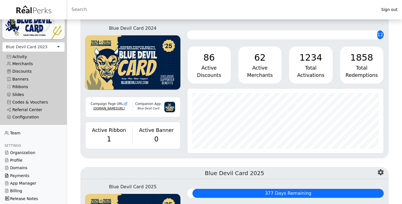
scroll to position [76, 0]
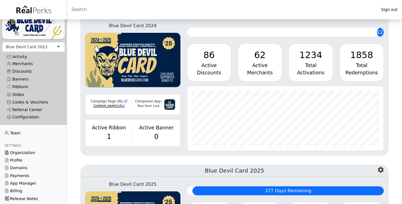
click at [25, 150] on link "Organization" at bounding box center [33, 153] width 67 height 8
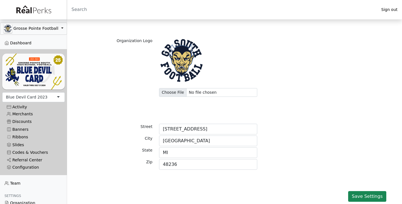
scroll to position [86, 0]
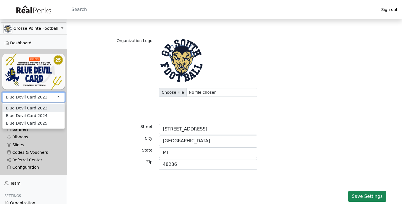
click at [47, 99] on div "Blue Devil Card 2023" at bounding box center [33, 97] width 63 height 10
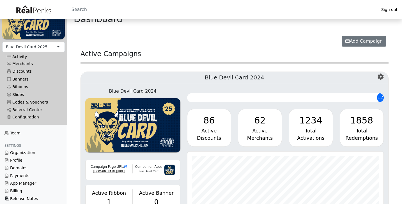
scroll to position [14, 0]
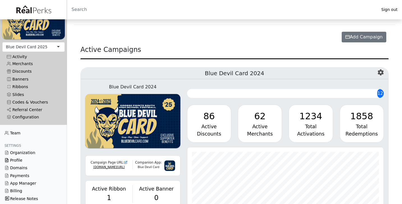
click at [20, 159] on link "Profile" at bounding box center [33, 161] width 67 height 8
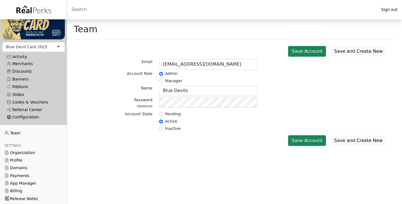
click at [27, 118] on div "Configuration" at bounding box center [34, 117] width 54 height 5
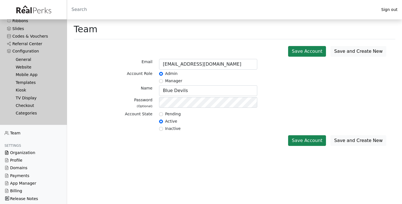
click at [25, 152] on link "Organization" at bounding box center [33, 153] width 67 height 8
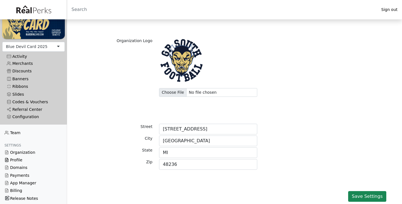
scroll to position [50, 0]
click at [24, 161] on link "Profile" at bounding box center [33, 161] width 67 height 8
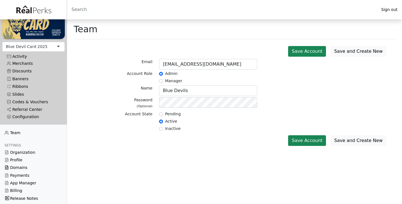
scroll to position [50, 0]
click at [25, 167] on link "Domains" at bounding box center [33, 168] width 67 height 8
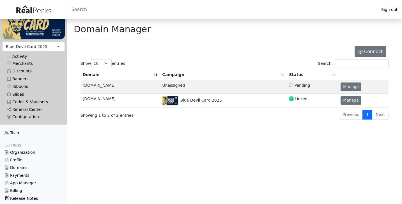
scroll to position [50, 0]
click at [22, 183] on link "App Manager" at bounding box center [33, 184] width 67 height 8
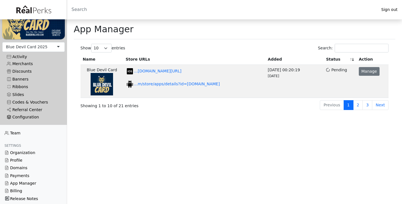
click at [29, 116] on div "Configuration" at bounding box center [34, 117] width 54 height 5
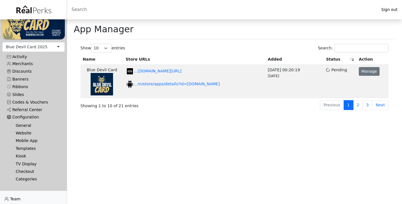
click at [26, 124] on link "General" at bounding box center [35, 126] width 49 height 8
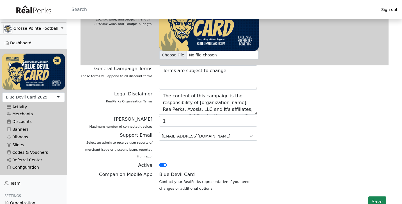
scroll to position [290, 0]
click at [188, 145] on div "[EMAIL_ADDRESS][DOMAIN_NAME] [EMAIL_ADDRESS][DOMAIN_NAME]" at bounding box center [208, 147] width 105 height 30
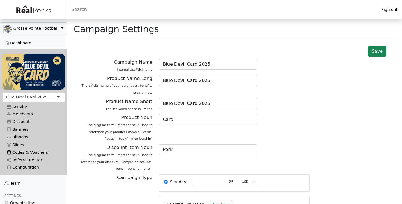
scroll to position [6, 0]
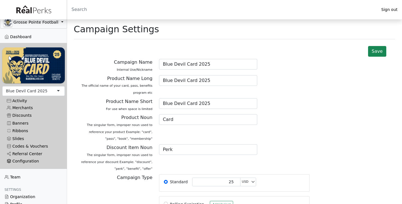
click at [20, 160] on div "Configuration" at bounding box center [34, 161] width 54 height 5
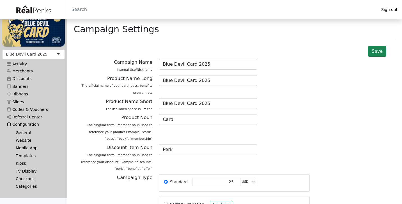
scroll to position [44, 0]
click at [22, 155] on link "Templates" at bounding box center [35, 156] width 49 height 8
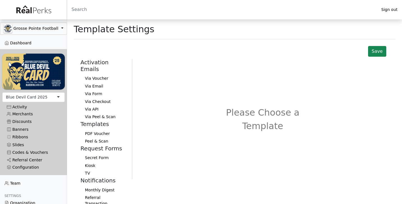
click at [98, 130] on button "PDF Voucher" at bounding box center [104, 134] width 47 height 8
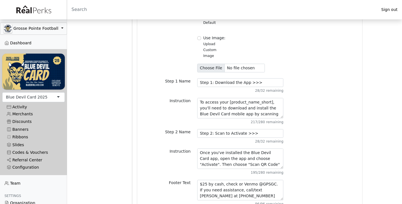
scroll to position [10, 0]
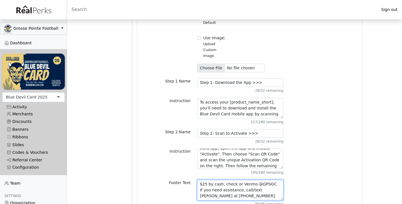
click at [242, 180] on textarea "$25 by cash, check or Venmo @GPSGC. If you need assistance, call/text [PERSON_N…" at bounding box center [240, 190] width 86 height 20
drag, startPoint x: 242, startPoint y: 177, endPoint x: 247, endPoint y: 177, distance: 5.3
click at [247, 180] on textarea "$25 by cash, check or Venmo @GPSGC. If you need assistance, call/text [PERSON_N…" at bounding box center [240, 190] width 86 height 20
click at [245, 182] on textarea "$25 by cash, check or Venmo @GPSGC. If you need assistance, call/text [PERSON_N…" at bounding box center [240, 190] width 86 height 20
click at [233, 180] on textarea "$25 by cash, check or Venmo @GPSGC. If you need assistance, call/text [PERSON_N…" at bounding box center [240, 190] width 86 height 20
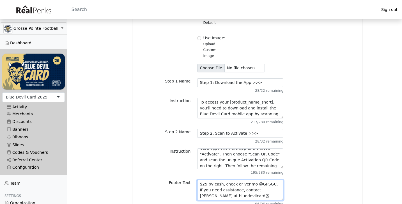
click at [233, 180] on textarea "$25 by cash, check or Venmo @GPSGC. If you need assistance, call/text [PERSON_N…" at bounding box center [240, 190] width 86 height 20
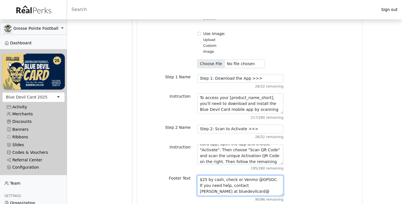
click at [236, 182] on textarea "$25 by cash, check or Venmo @GPSGC. If you need assistance, call/text [PERSON_N…" at bounding box center [240, 185] width 86 height 20
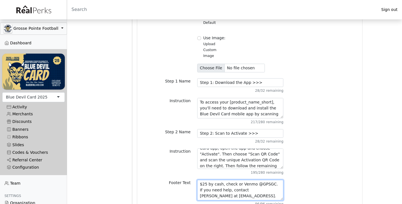
click at [213, 180] on textarea "$25 by cash, check or Venmo @GPSGC. If you need assistance, call/text [PERSON_N…" at bounding box center [240, 190] width 86 height 20
click at [246, 182] on textarea "$25 by cash, check or Venmo @GPSGC. If you need assistance, call/text [PERSON_N…" at bounding box center [240, 190] width 86 height 20
click at [264, 180] on textarea "$25 by cash, check or Venmo @GPSGC. If you need assistance, call/text [PERSON_N…" at bounding box center [240, 190] width 86 height 20
click at [259, 182] on textarea "$25 by cash, check or Venmo @GPSGC. If you need assistance, call/text [PERSON_N…" at bounding box center [240, 190] width 86 height 20
click at [210, 184] on textarea "$25 by cash, check or Venmo @GPSGC. If you need assistance, call/text [PERSON_N…" at bounding box center [240, 190] width 86 height 20
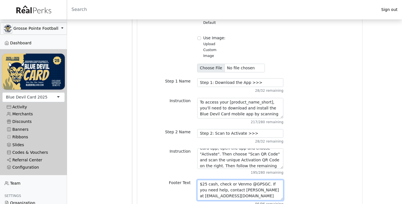
drag, startPoint x: 210, startPoint y: 184, endPoint x: 235, endPoint y: 182, distance: 25.0
click at [235, 182] on textarea "$25 by cash, check or Venmo @GPSGC. If you need assistance, call/text [PERSON_N…" at bounding box center [240, 190] width 86 height 20
click at [251, 182] on textarea "$25 by cash, check or Venmo @GPSGC. If you need assistance, call/text [PERSON_N…" at bounding box center [240, 190] width 86 height 20
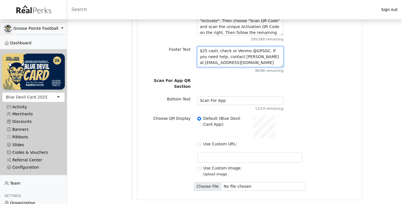
scroll to position [354, 0]
type textarea "$25 cash, check or Venmo @GPSGC. If you need help, contact [PERSON_NAME] at [EM…"
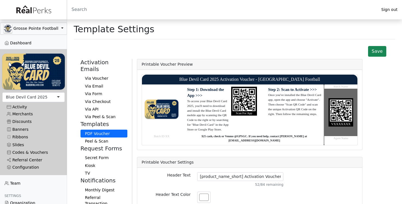
scroll to position [0, 0]
click at [102, 75] on button "Via Voucher" at bounding box center [104, 79] width 47 height 8
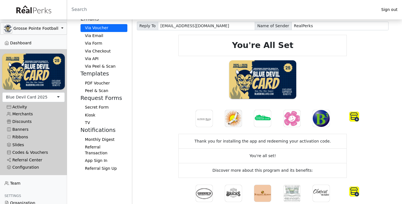
scroll to position [64, 0]
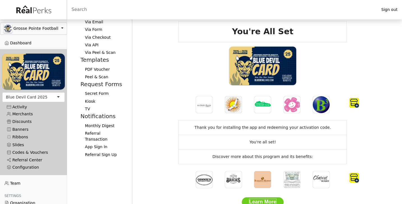
click at [354, 103] on img at bounding box center [354, 103] width 10 height 10
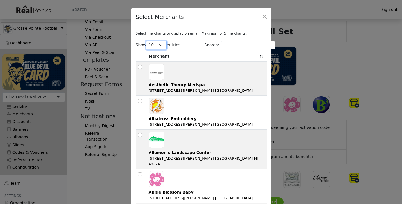
select select "100"
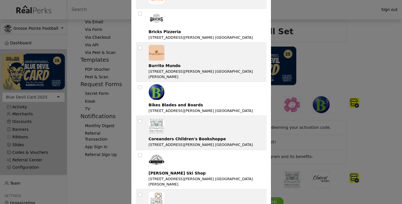
scroll to position [1333, 0]
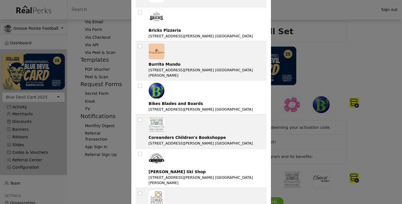
checkbox input "true"
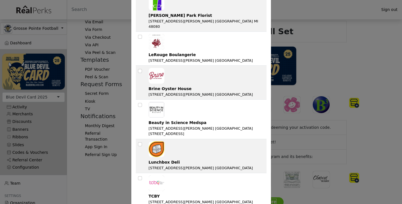
scroll to position [1737, 0]
checkbox input "true"
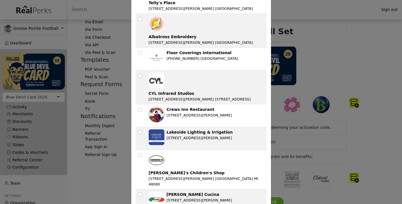
scroll to position [986, 0]
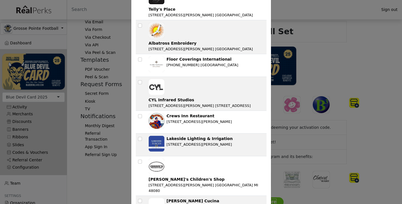
checkbox input "true"
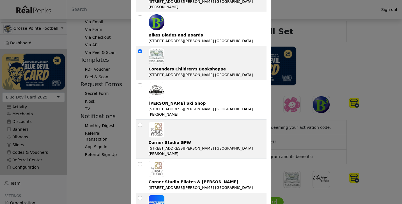
scroll to position [1401, 0]
checkbox input "true"
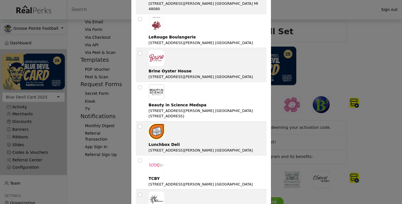
scroll to position [1737, 0]
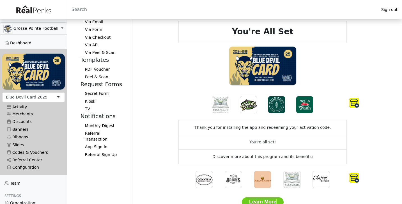
click at [355, 101] on img at bounding box center [354, 103] width 10 height 10
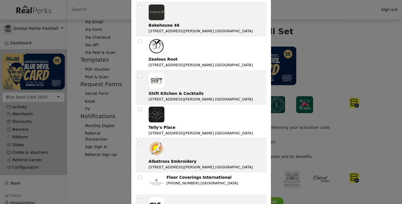
scroll to position [873, 0]
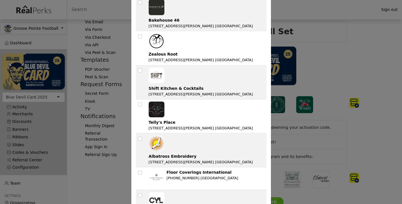
checkbox input "true"
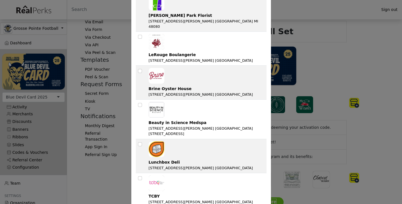
scroll to position [1737, 0]
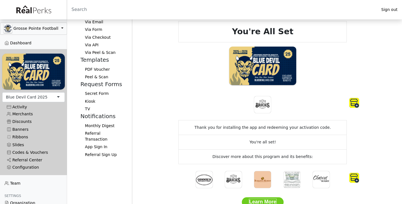
click at [356, 102] on img at bounding box center [354, 103] width 10 height 10
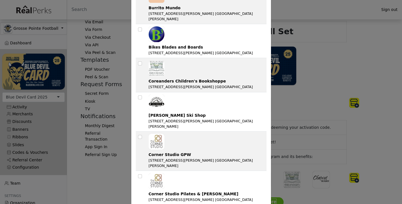
scroll to position [1388, 0]
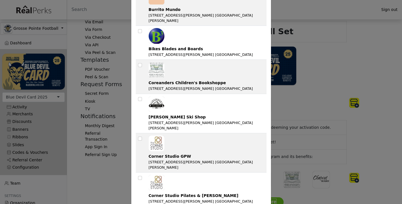
checkbox input "true"
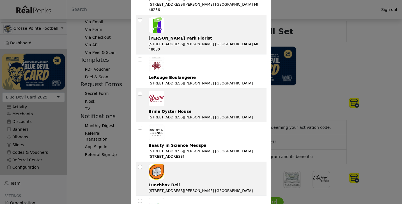
scroll to position [1717, 0]
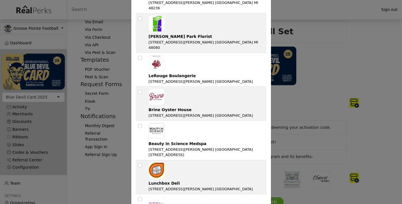
checkbox input "true"
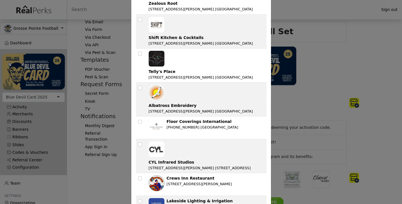
scroll to position [923, 0]
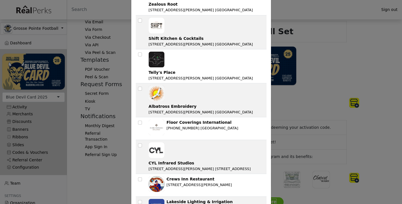
checkbox input "true"
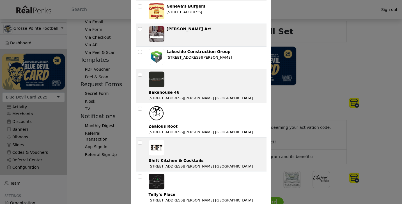
scroll to position [813, 0]
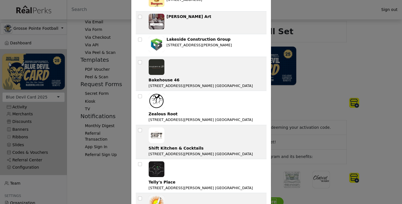
checkbox input "true"
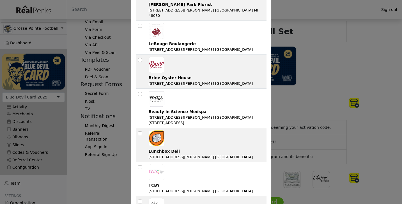
scroll to position [1737, 0]
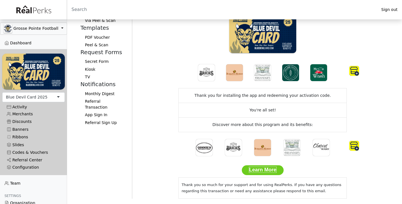
scroll to position [109, 0]
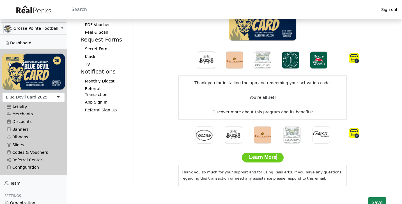
click at [353, 132] on img at bounding box center [354, 133] width 10 height 10
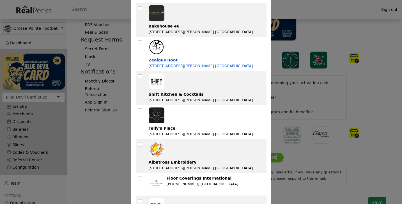
scroll to position [867, 0]
click at [340, 98] on div "Select Merchants Select merchants to display on email. Maximum of 5 merchants. …" at bounding box center [201, 102] width 402 height 204
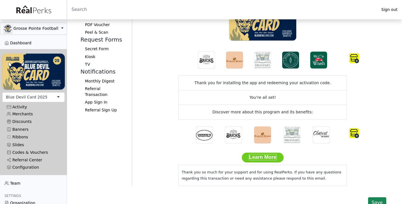
click at [356, 134] on img at bounding box center [354, 133] width 10 height 10
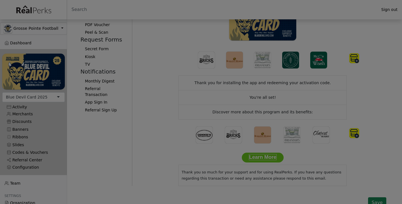
scroll to position [0, 0]
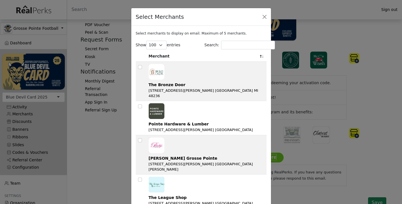
click at [337, 105] on div "Select Merchants Select merchants to display on email. Maximum of 5 merchants. …" at bounding box center [201, 102] width 402 height 204
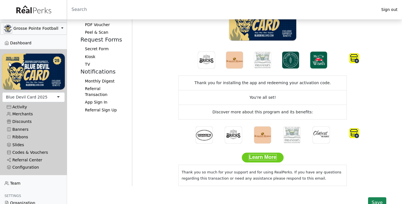
click at [352, 131] on img at bounding box center [354, 133] width 10 height 10
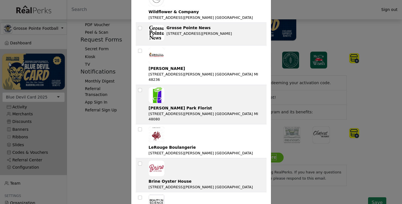
scroll to position [1643, 0]
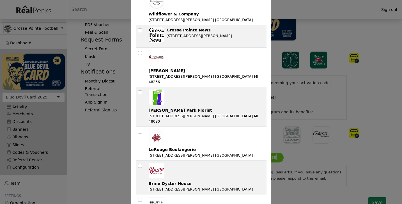
checkbox input "true"
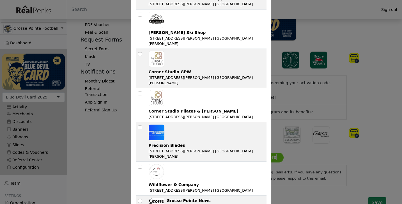
scroll to position [1471, 0]
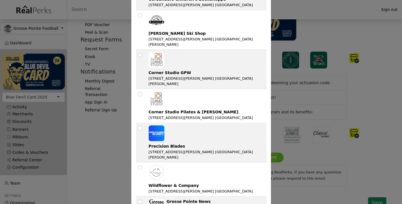
checkbox input "true"
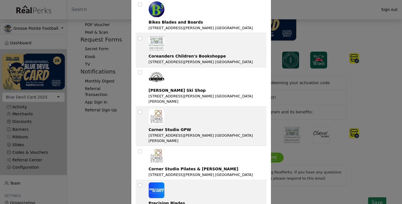
scroll to position [1410, 0]
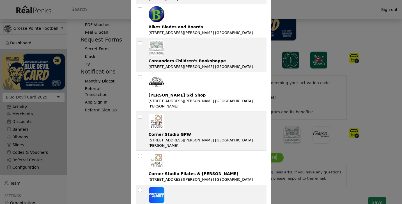
checkbox input "true"
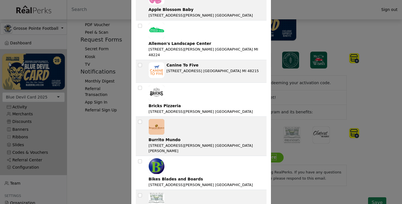
scroll to position [1252, 0]
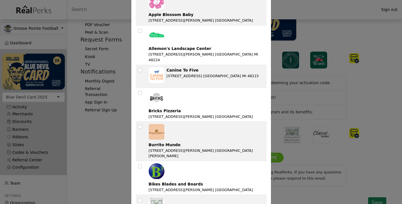
checkbox input "true"
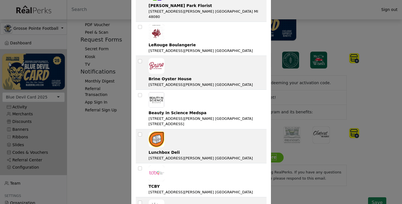
scroll to position [1737, 0]
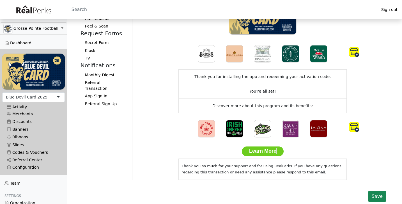
scroll to position [115, 0]
click at [377, 198] on button "Save" at bounding box center [377, 196] width 18 height 11
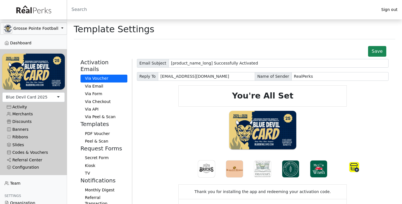
scroll to position [0, 0]
click at [95, 83] on button "Via Email" at bounding box center [104, 87] width 47 height 8
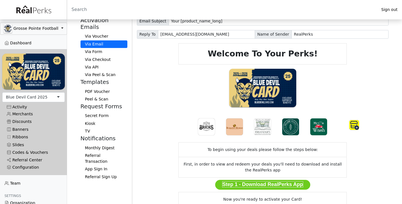
scroll to position [39, 0]
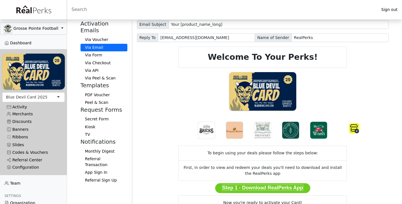
click at [94, 51] on button "Via Form" at bounding box center [104, 55] width 47 height 8
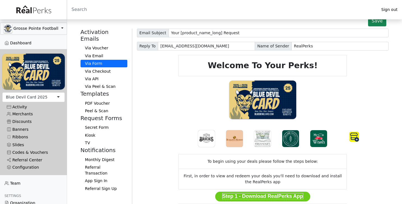
scroll to position [8, 0]
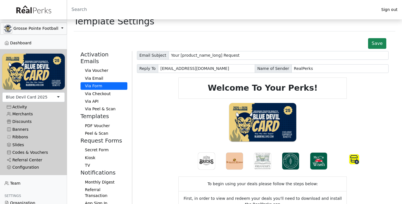
click at [100, 90] on button "Via Checkout" at bounding box center [104, 94] width 47 height 8
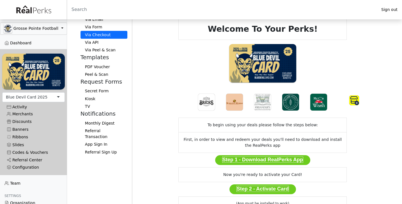
scroll to position [30, 0]
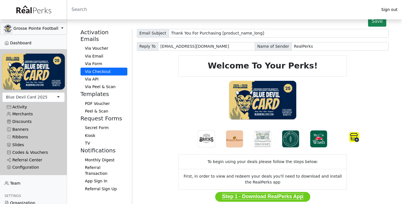
click at [97, 76] on button "Via API" at bounding box center [104, 80] width 47 height 8
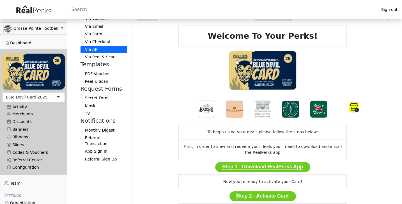
scroll to position [29, 0]
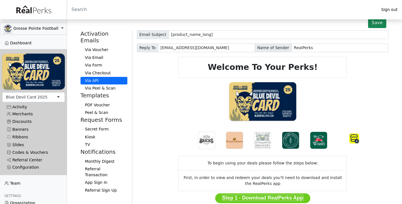
click at [97, 84] on button "Via Peel & Scan" at bounding box center [104, 88] width 47 height 8
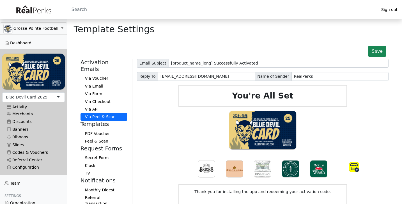
scroll to position [0, 0]
click at [104, 130] on button "PDF Voucher" at bounding box center [104, 134] width 47 height 8
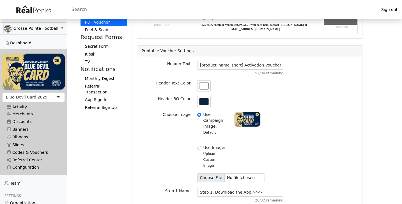
scroll to position [103, 0]
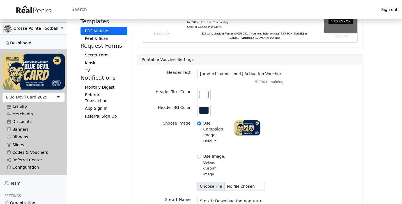
click at [99, 35] on button "Peel & Scan" at bounding box center [104, 39] width 47 height 8
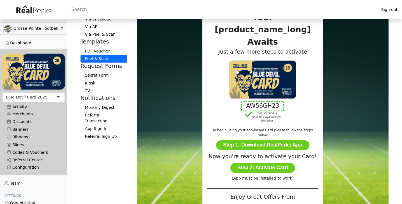
scroll to position [79, 0]
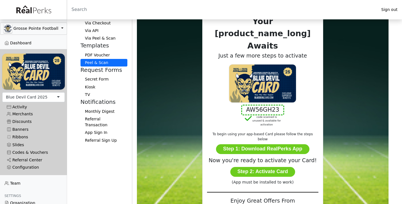
click at [104, 76] on button "Secret Form" at bounding box center [104, 80] width 47 height 8
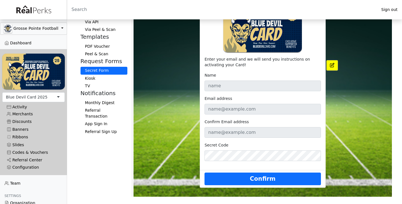
scroll to position [90, 0]
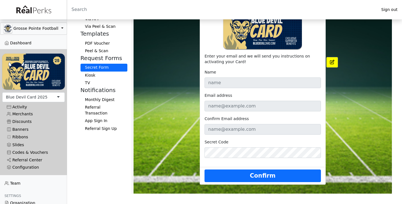
click at [95, 72] on button "Kiosk" at bounding box center [104, 76] width 47 height 8
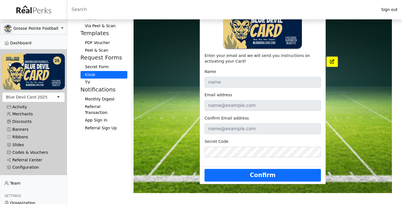
click at [104, 79] on button "TV" at bounding box center [104, 83] width 47 height 8
click at [106, 95] on button "Monthly Digest" at bounding box center [104, 99] width 47 height 8
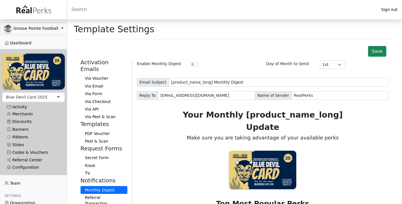
scroll to position [0, 0]
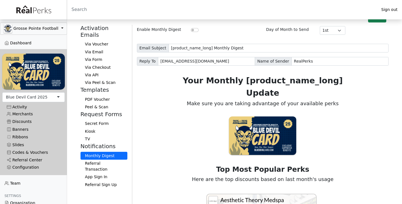
click at [106, 160] on button "Referral Transaction" at bounding box center [104, 166] width 47 height 13
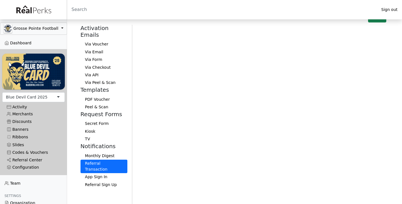
scroll to position [30, 0]
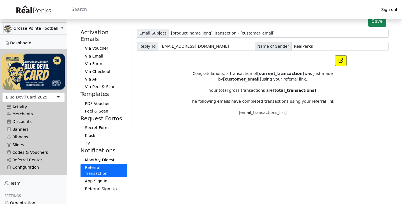
click at [96, 177] on button "App Sign In" at bounding box center [104, 181] width 47 height 8
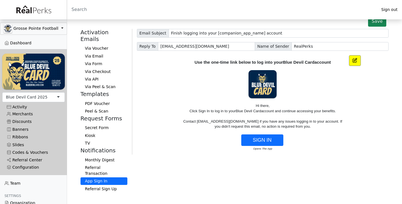
click at [101, 185] on button "Referral Sign Up" at bounding box center [104, 189] width 47 height 8
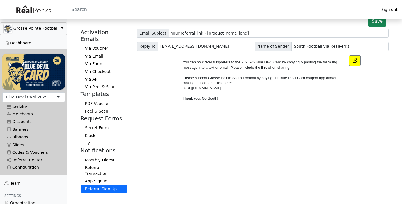
scroll to position [29, 0]
